Goal: Information Seeking & Learning: Learn about a topic

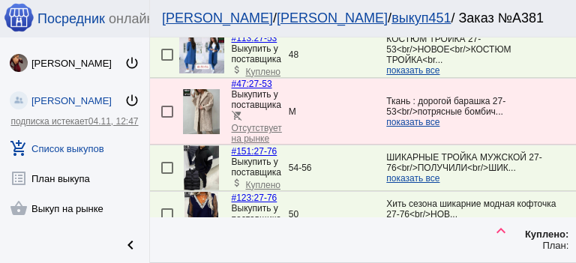
scroll to position [1388, 0]
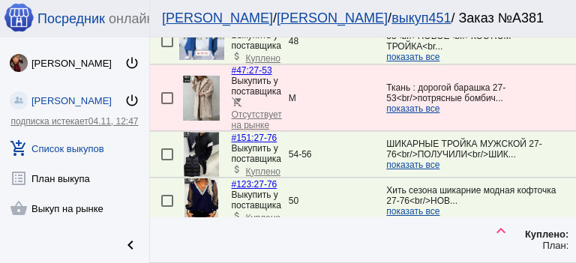
click at [420, 160] on span "показать все" at bounding box center [412, 165] width 53 height 11
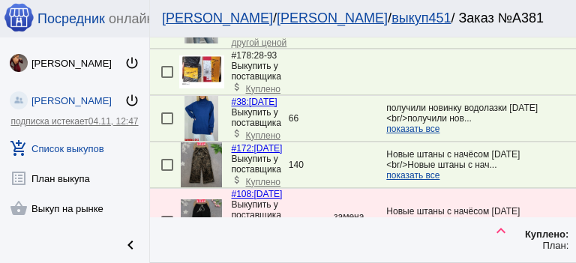
scroll to position [1913, 0]
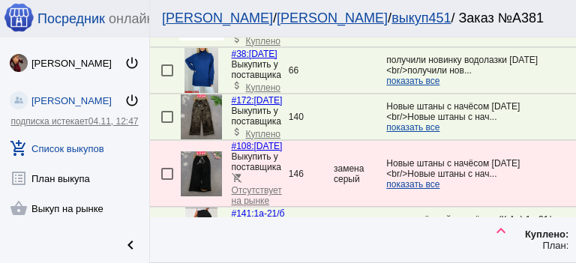
click at [209, 95] on img at bounding box center [202, 117] width 42 height 45
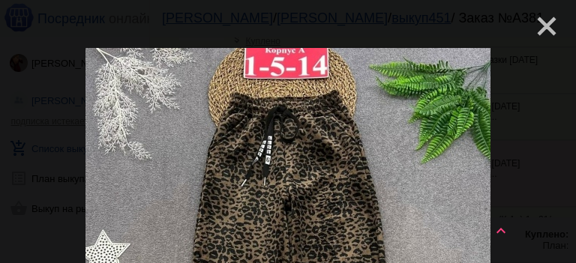
click at [543, 26] on mat-icon "close" at bounding box center [541, 20] width 18 height 18
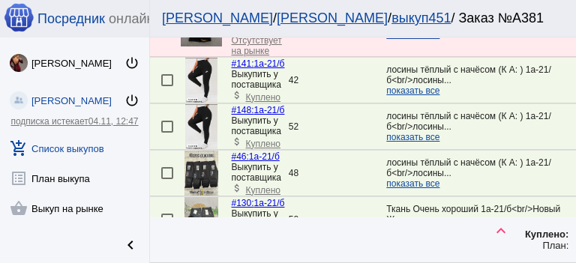
scroll to position [2025, 0]
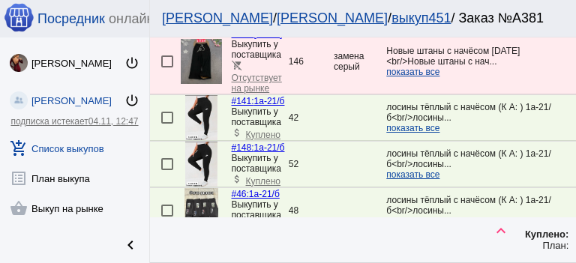
click at [207, 142] on img at bounding box center [201, 164] width 32 height 45
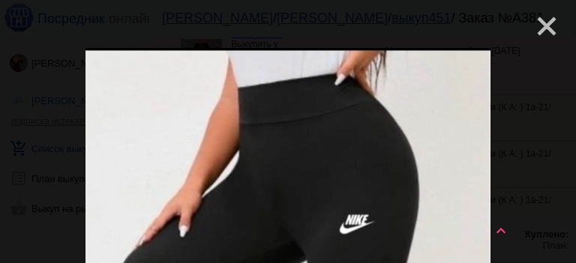
click at [538, 24] on mat-icon "close" at bounding box center [541, 20] width 18 height 18
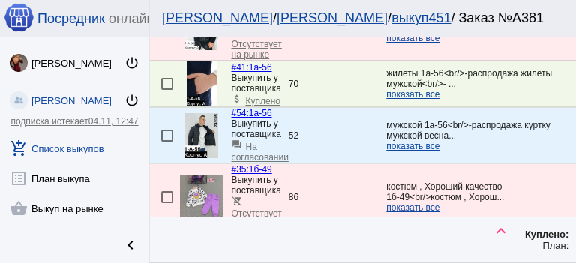
scroll to position [2513, 0]
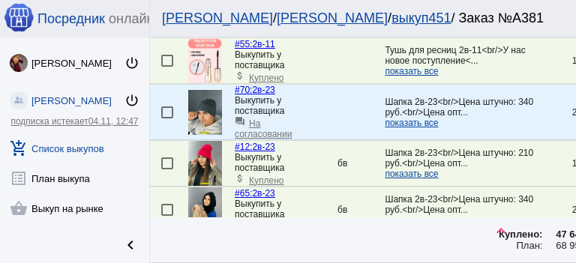
scroll to position [1988, 0]
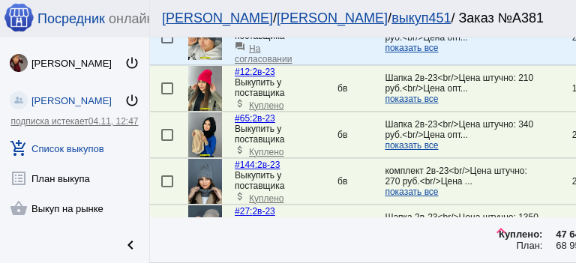
click at [211, 113] on img at bounding box center [205, 135] width 34 height 45
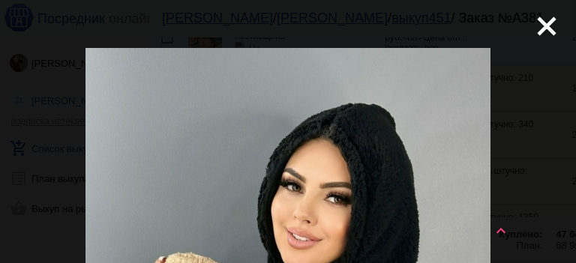
scroll to position [0, 0]
click at [544, 25] on mat-icon "close" at bounding box center [541, 20] width 18 height 18
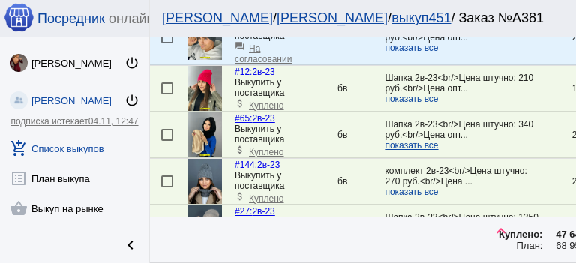
click at [428, 140] on span "показать все" at bounding box center [411, 145] width 53 height 11
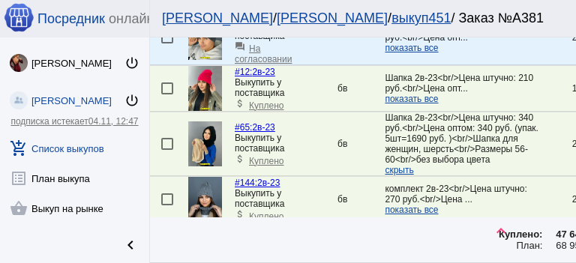
click at [212, 122] on img at bounding box center [205, 144] width 34 height 45
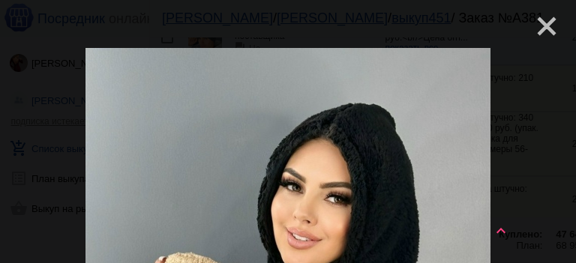
click at [548, 25] on mat-icon "close" at bounding box center [541, 20] width 18 height 18
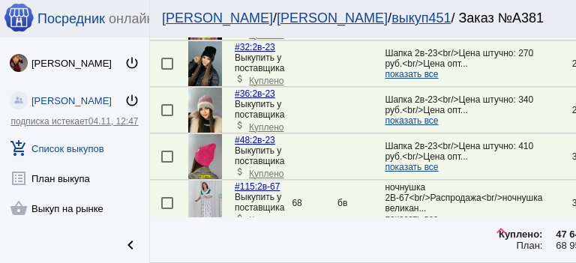
scroll to position [2250, 0]
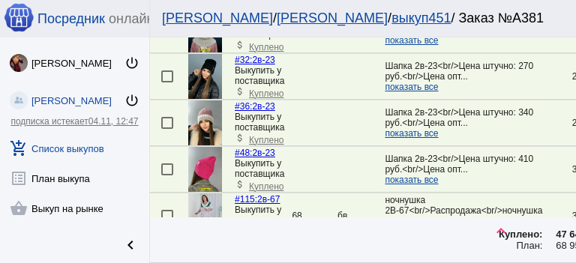
click at [209, 101] on img at bounding box center [205, 123] width 34 height 45
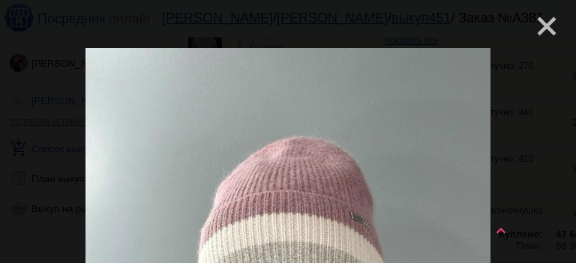
click at [547, 21] on mat-icon "close" at bounding box center [541, 20] width 18 height 18
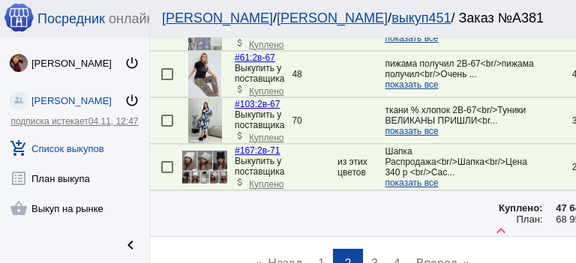
scroll to position [2543, 0]
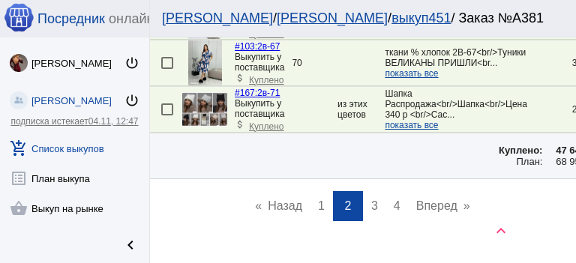
click at [375, 191] on link "page 3" at bounding box center [375, 206] width 22 height 30
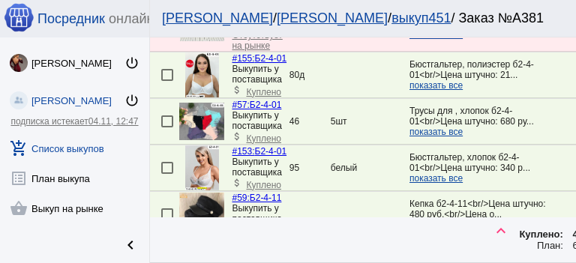
scroll to position [375, 0]
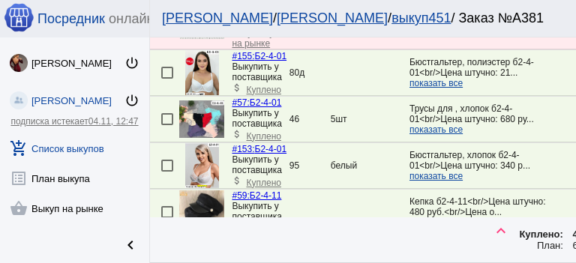
click at [450, 78] on span "показать все" at bounding box center [436, 83] width 53 height 11
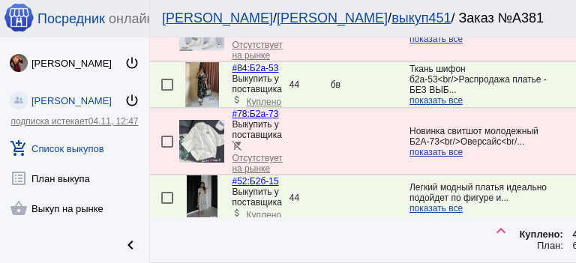
scroll to position [1500, 0]
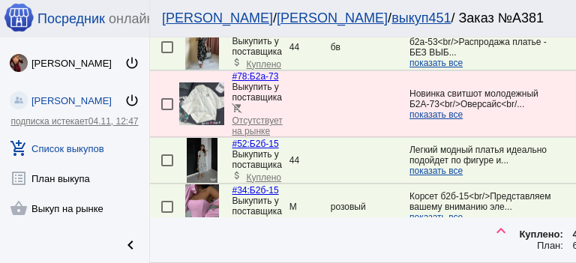
click at [440, 166] on span "показать все" at bounding box center [436, 171] width 53 height 11
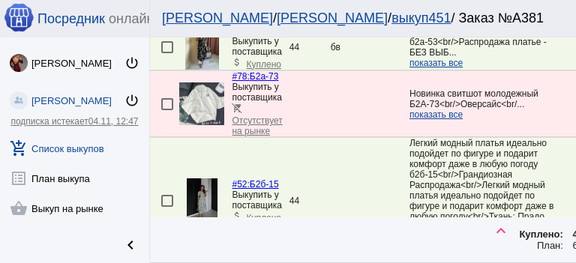
click at [202, 179] on img at bounding box center [203, 201] width 32 height 45
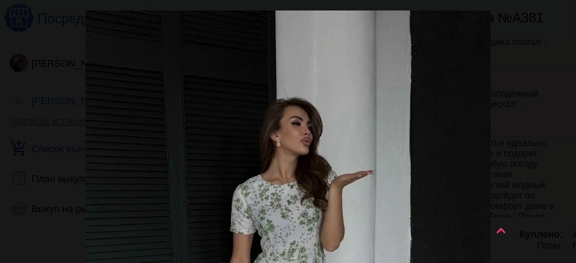
scroll to position [0, 0]
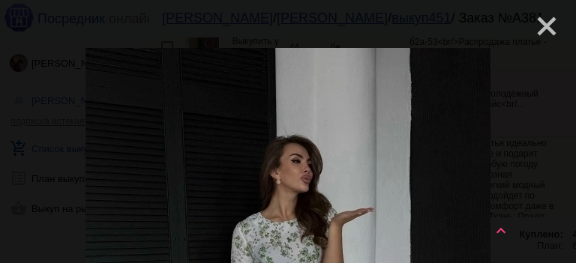
click at [545, 27] on mat-icon "close" at bounding box center [541, 20] width 18 height 18
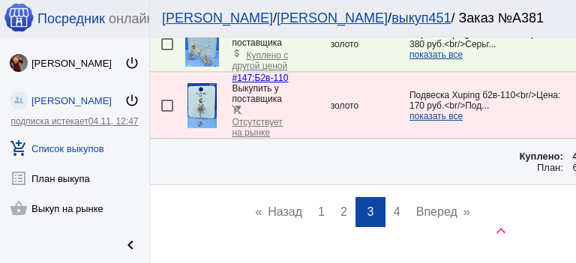
scroll to position [2904, 0]
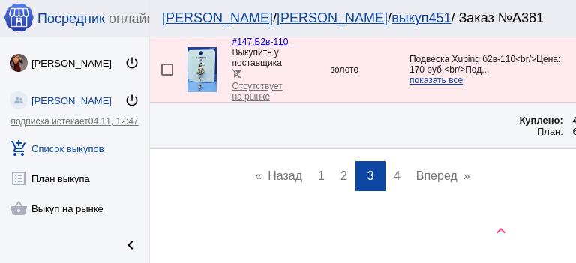
click at [399, 173] on link "page 4" at bounding box center [397, 176] width 22 height 30
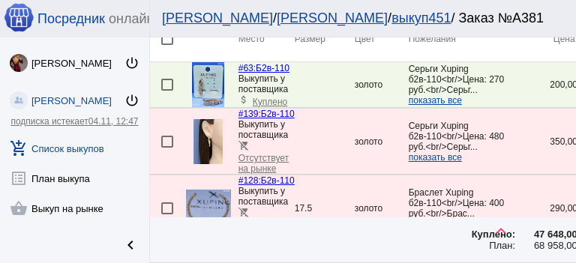
scroll to position [113, 0]
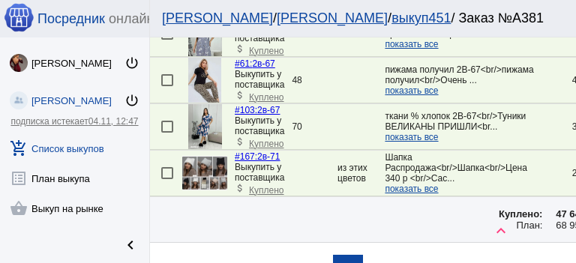
scroll to position [2510, 0]
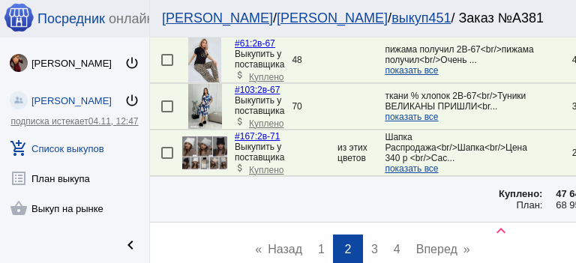
click at [371, 243] on span "3" at bounding box center [374, 249] width 7 height 13
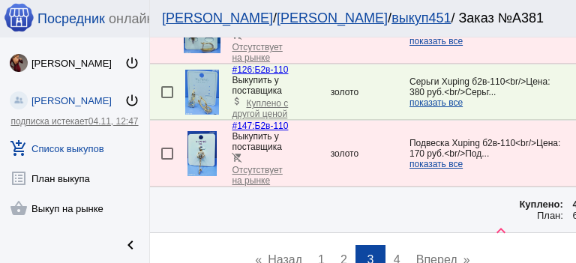
scroll to position [2801, 0]
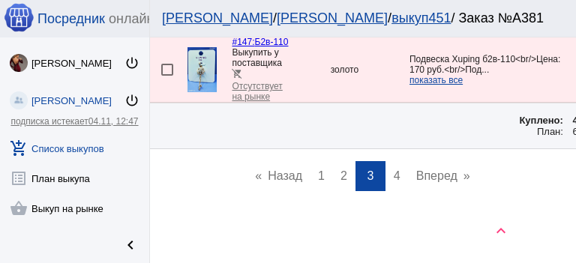
click at [396, 170] on span "4" at bounding box center [397, 176] width 7 height 13
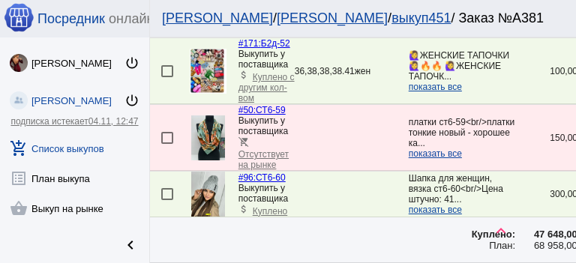
scroll to position [1065, 0]
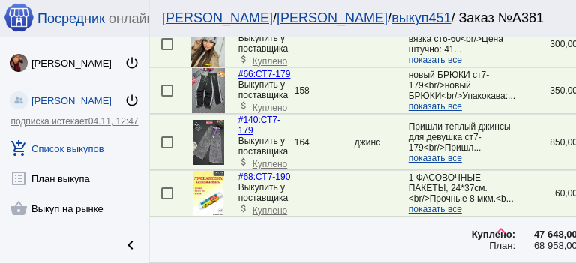
click at [209, 67] on img at bounding box center [208, 44] width 34 height 45
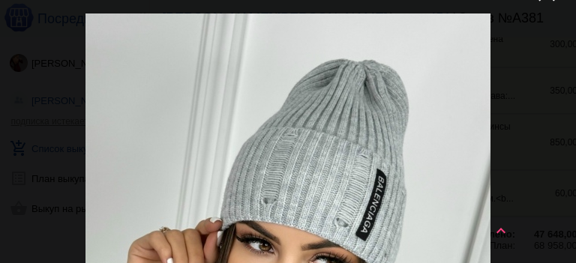
scroll to position [0, 0]
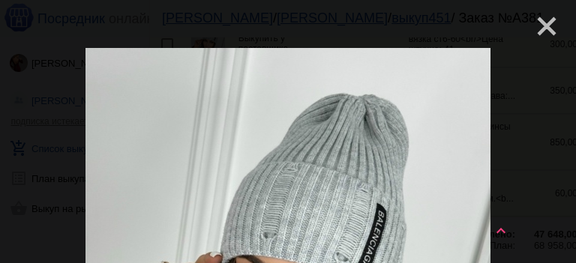
click at [536, 28] on mat-icon "close" at bounding box center [541, 20] width 18 height 18
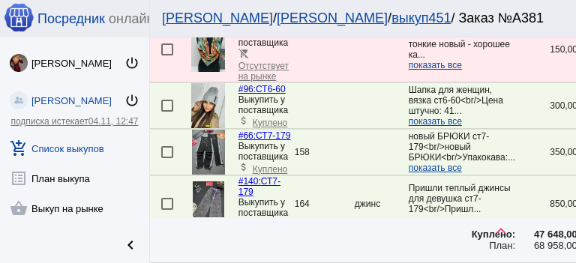
scroll to position [1328, 0]
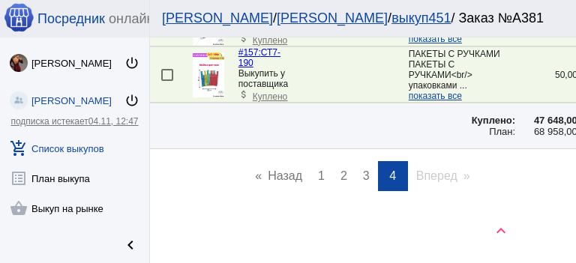
click at [365, 173] on span "3" at bounding box center [366, 176] width 7 height 13
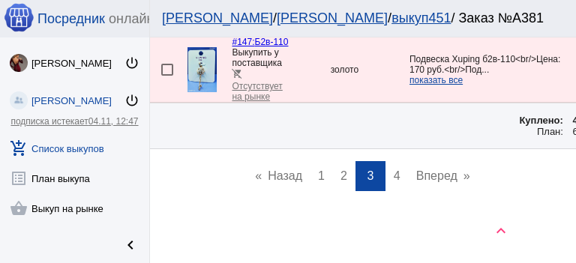
scroll to position [2801, 0]
click at [342, 176] on span "2" at bounding box center [344, 176] width 7 height 13
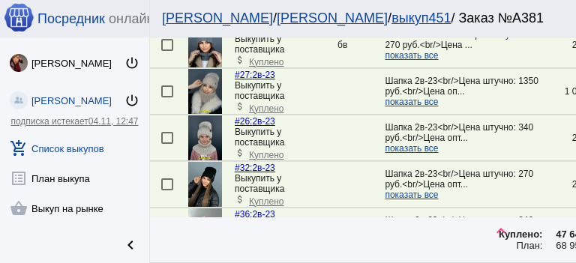
scroll to position [2138, 0]
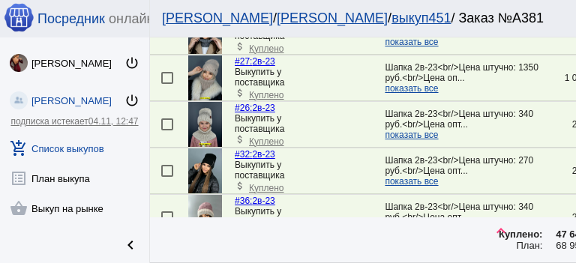
click at [434, 176] on span "показать все" at bounding box center [411, 181] width 53 height 11
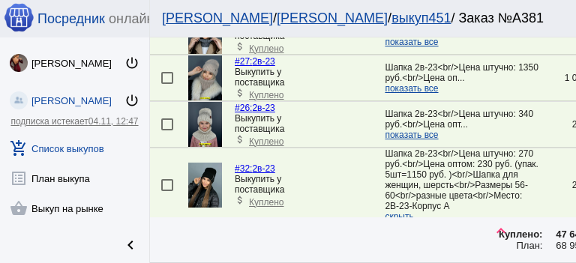
click at [203, 163] on img at bounding box center [205, 185] width 34 height 45
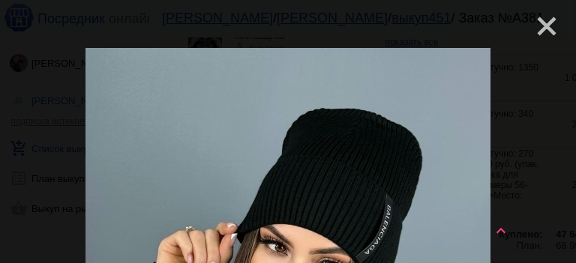
click at [539, 18] on mat-icon "close" at bounding box center [541, 20] width 18 height 18
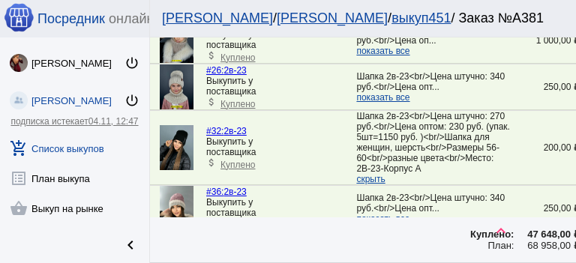
scroll to position [2175, 11]
